Goal: Complete application form

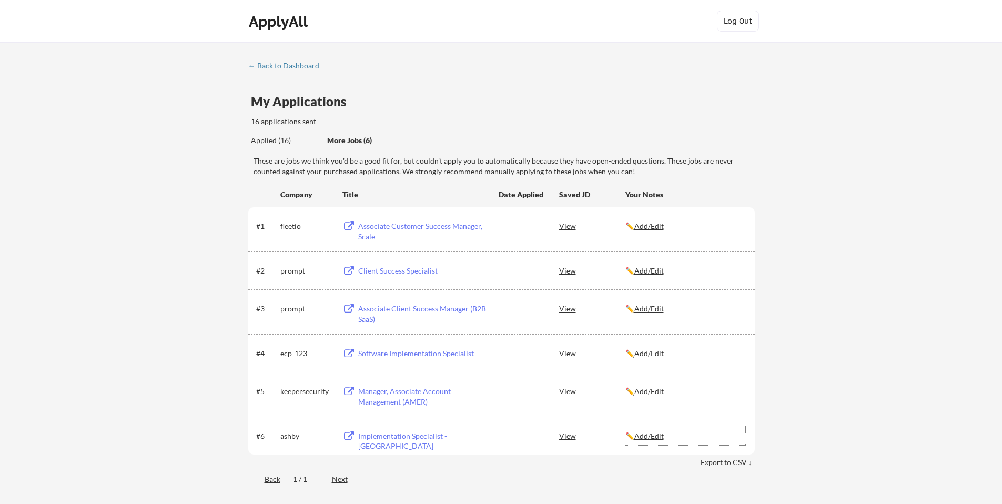
click at [655, 434] on u "Add/Edit" at bounding box center [648, 435] width 29 height 9
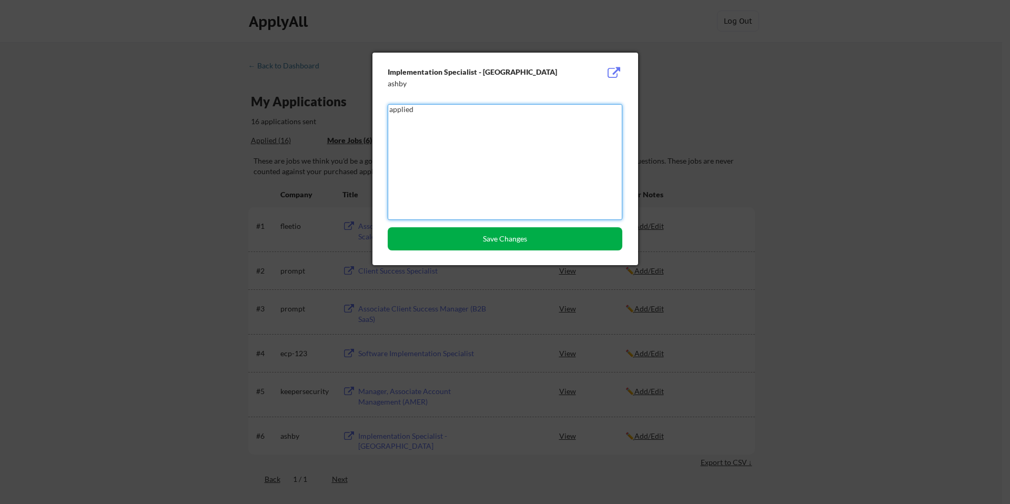
type textarea "applied"
click at [527, 237] on button "Save Changes" at bounding box center [505, 238] width 235 height 23
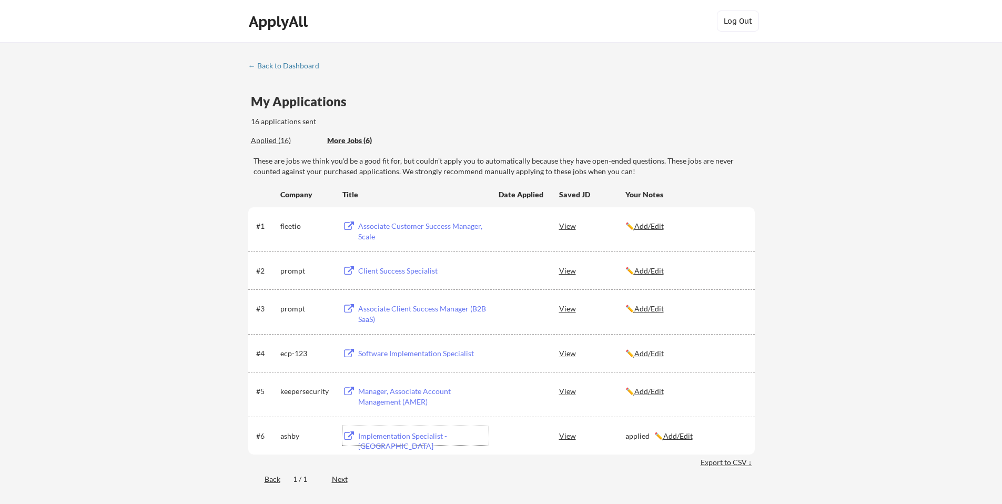
click at [439, 434] on div "Implementation Specialist - [GEOGRAPHIC_DATA]" at bounding box center [423, 441] width 130 height 21
click at [377, 392] on div "Manager, Associate Account Management (AMER)" at bounding box center [423, 396] width 130 height 21
click at [645, 389] on u "Add/Edit" at bounding box center [648, 391] width 29 height 9
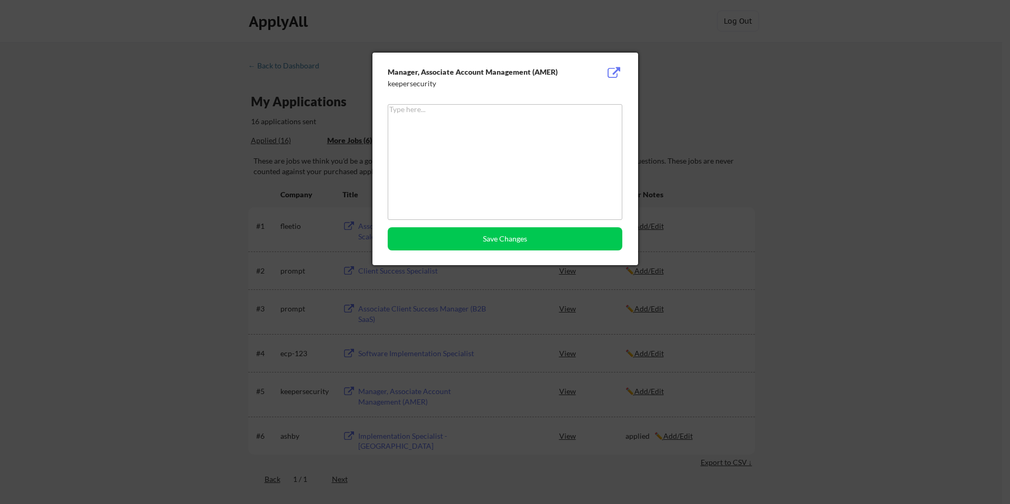
click at [611, 70] on button at bounding box center [614, 73] width 16 height 13
click at [617, 75] on button at bounding box center [614, 73] width 16 height 13
click at [747, 174] on div at bounding box center [505, 252] width 1010 height 504
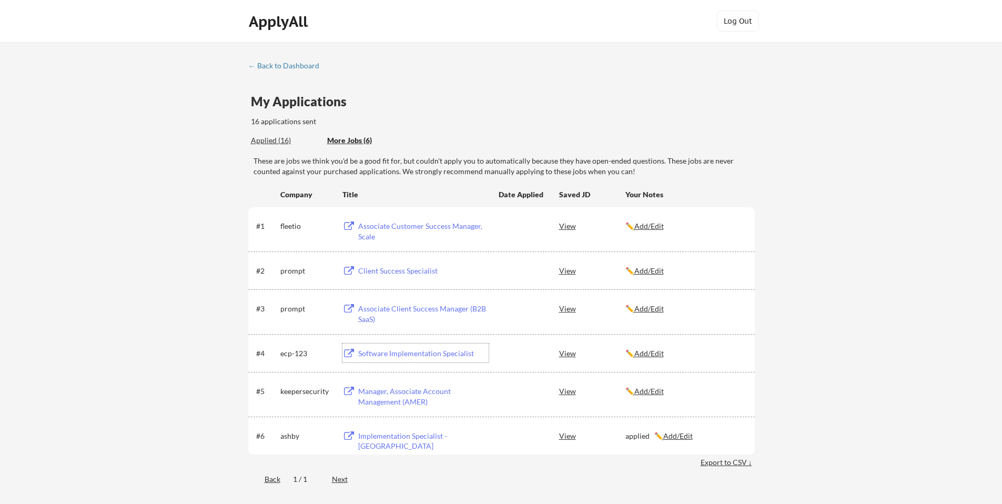
click at [420, 355] on div "Software Implementation Specialist" at bounding box center [423, 353] width 130 height 11
click at [653, 353] on u "Add/Edit" at bounding box center [648, 353] width 29 height 9
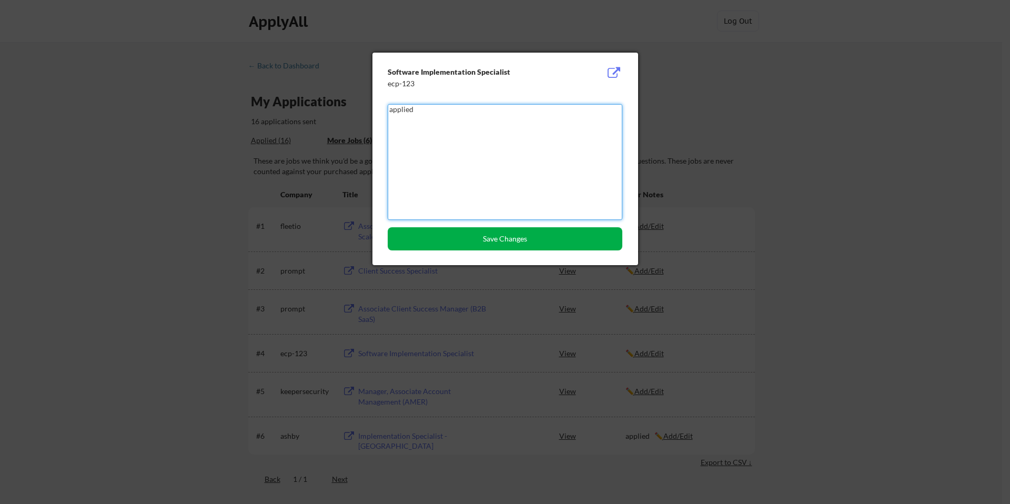
type textarea "applied"
click at [495, 244] on button "Save Changes" at bounding box center [505, 238] width 235 height 23
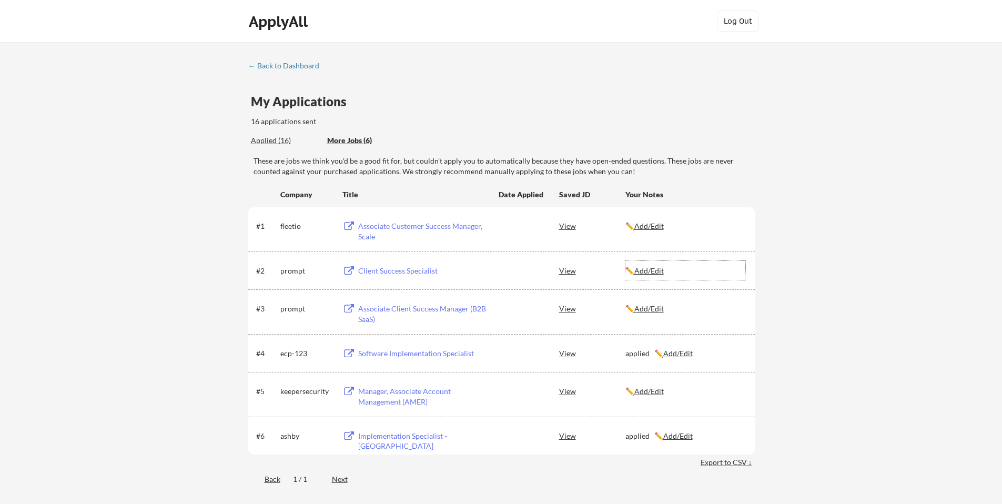
click at [650, 270] on u "Add/Edit" at bounding box center [648, 270] width 29 height 9
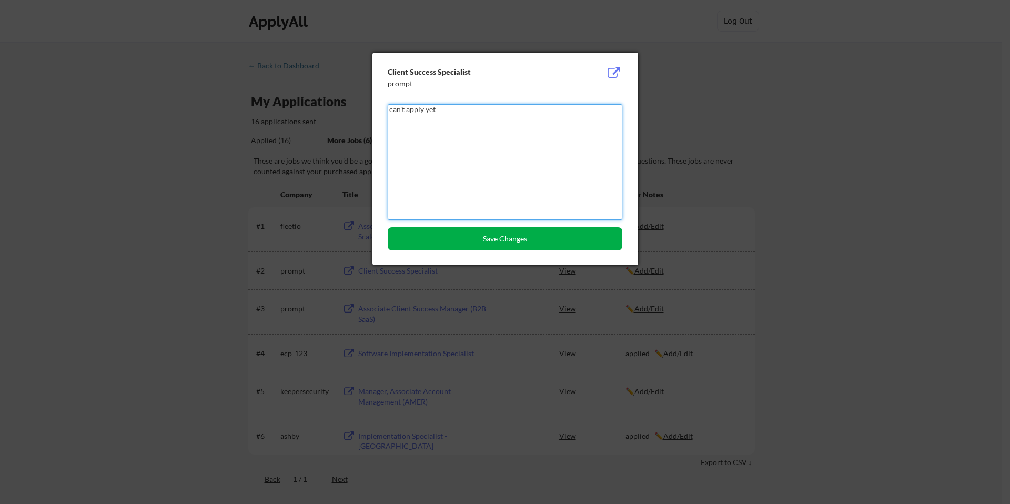
type textarea "can't apply yet"
click at [517, 237] on button "Save Changes" at bounding box center [505, 238] width 235 height 23
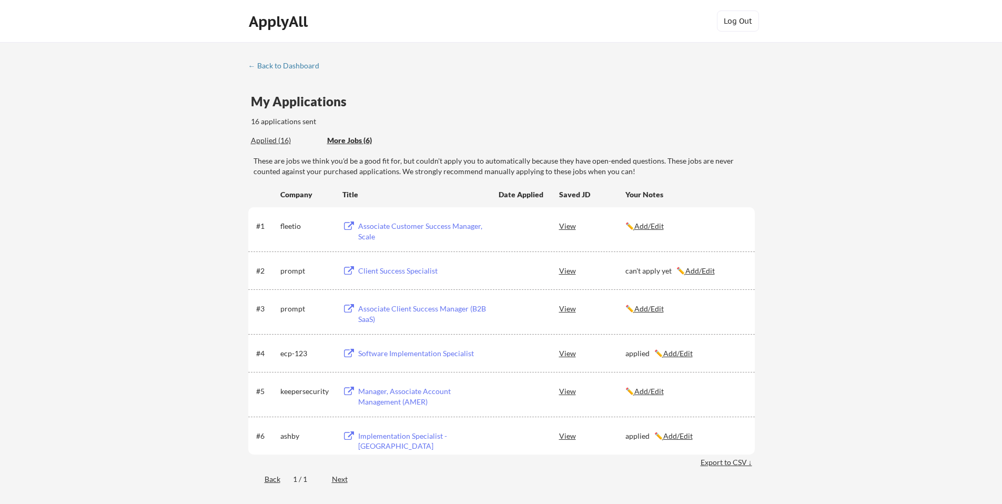
click at [645, 307] on u "Add/Edit" at bounding box center [648, 308] width 29 height 9
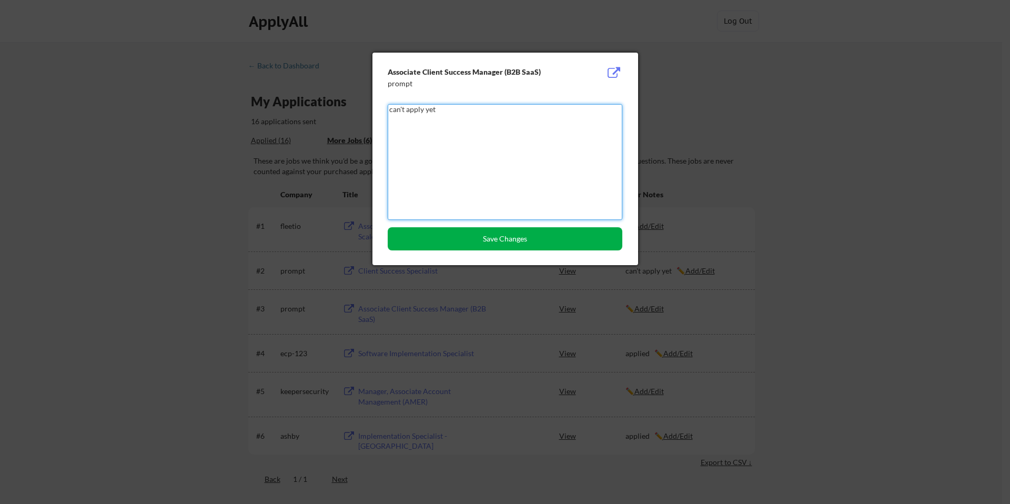
type textarea "can't apply yet"
click at [498, 237] on button "Save Changes" at bounding box center [505, 238] width 235 height 23
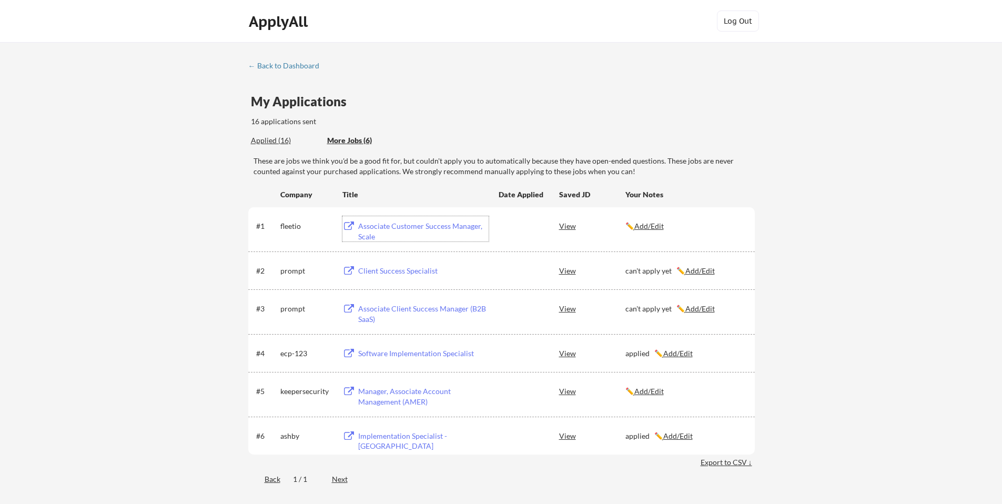
click at [447, 225] on div "Associate Customer Success Manager, Scale" at bounding box center [423, 231] width 130 height 21
